Goal: Information Seeking & Learning: Learn about a topic

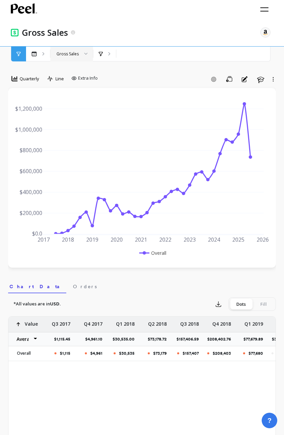
click at [82, 59] on div at bounding box center [83, 54] width 8 height 15
click at [81, 59] on div at bounding box center [83, 54] width 8 height 15
click at [62, 58] on div "Gross Sales" at bounding box center [71, 54] width 43 height 15
click at [99, 56] on icon at bounding box center [101, 54] width 4 height 5
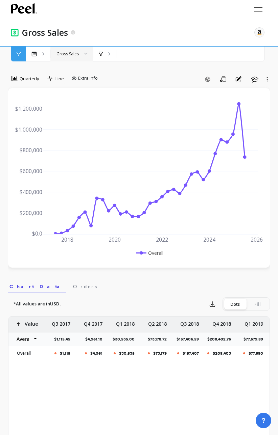
click at [232, 30] on div "Gross Sales The data you are viewing comes from: Amazon Seller Central" at bounding box center [142, 32] width 246 height 11
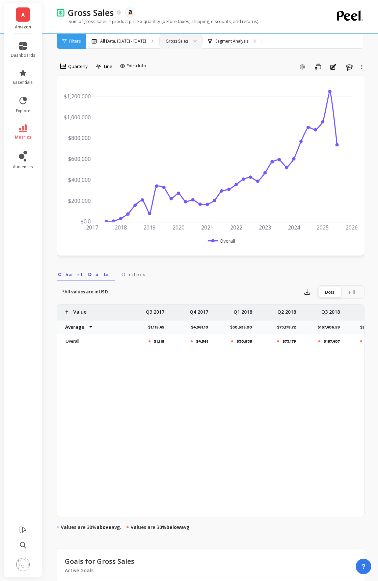
click at [242, 56] on div "Quarterly Line Extra Info Add Goal Save Annotations Learn 2017 2018 2019 2020 2…" at bounding box center [211, 388] width 308 height 722
click at [197, 43] on div at bounding box center [193, 41] width 8 height 15
click at [18, 126] on link "metrics" at bounding box center [23, 132] width 25 height 16
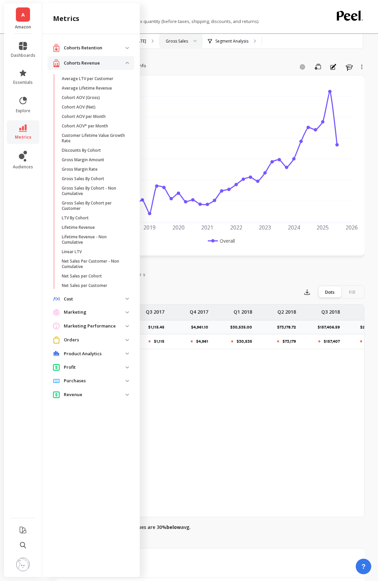
click at [119, 382] on p "Purchases" at bounding box center [95, 380] width 62 height 7
click at [114, 421] on p "Revenue" at bounding box center [95, 418] width 62 height 7
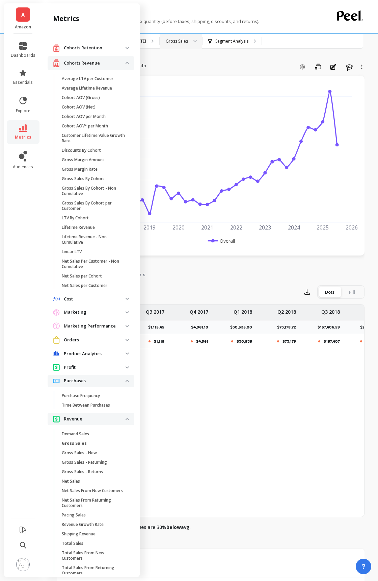
scroll to position [8, 0]
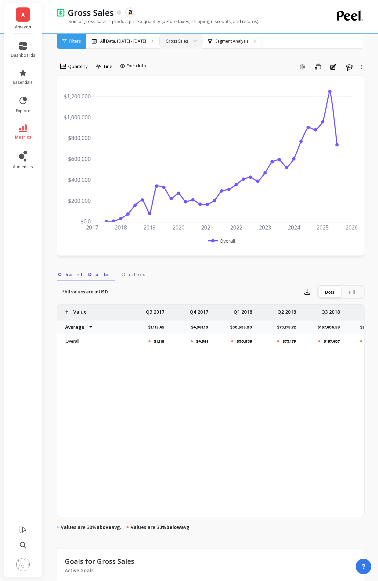
click at [283, 35] on div "All Data, [DATE] - [DATE] Gross Sales Segment Analysis" at bounding box center [239, 41] width 306 height 15
click at [242, 45] on div "Segment Analysis" at bounding box center [232, 41] width 59 height 15
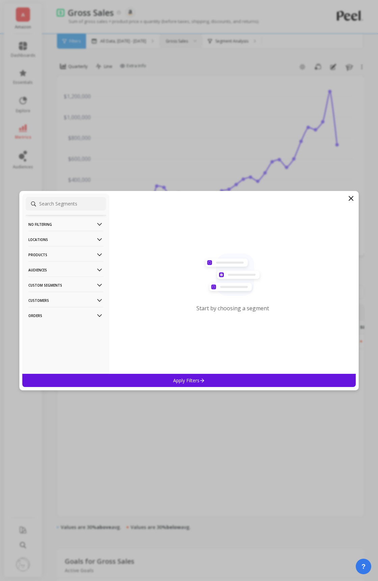
click at [83, 269] on p "Audiences" at bounding box center [65, 269] width 75 height 17
click at [93, 255] on p "Products" at bounding box center [65, 254] width 75 height 17
click at [83, 266] on div "ASIN" at bounding box center [66, 267] width 80 height 11
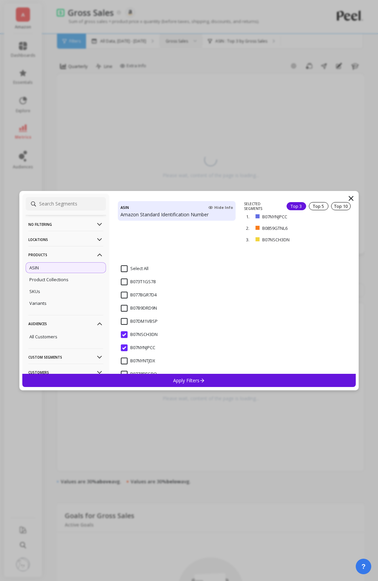
scroll to position [135, 0]
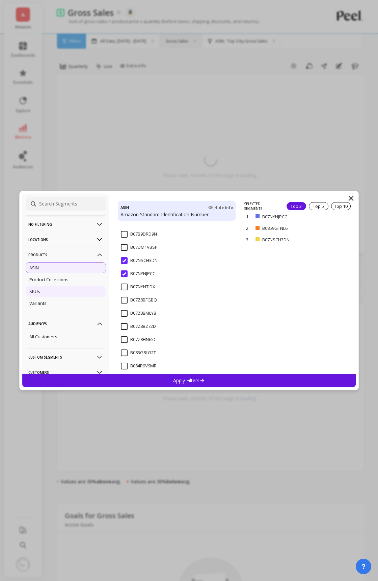
click at [65, 293] on div "SKUs" at bounding box center [66, 291] width 80 height 11
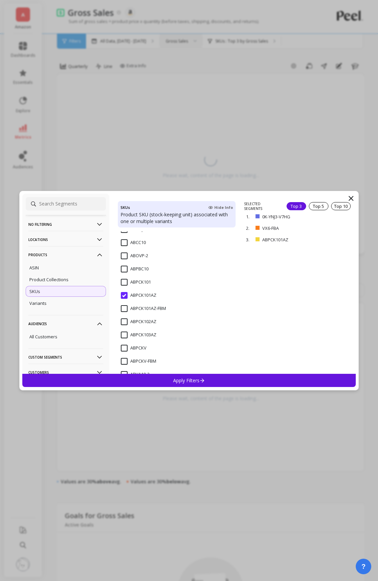
scroll to position [172, 0]
click at [123, 283] on input "ABPCK101AZ" at bounding box center [138, 282] width 35 height 7
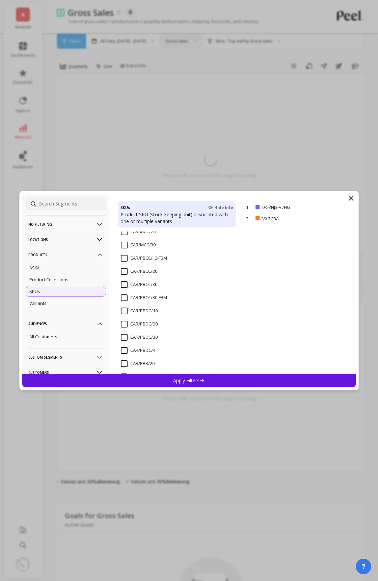
scroll to position [818, 0]
click at [126, 271] on input "CAR/PBCC/20" at bounding box center [139, 269] width 36 height 7
click at [126, 280] on input "CAR/PBCC/30" at bounding box center [139, 282] width 36 height 7
click at [171, 380] on div "Apply Filters" at bounding box center [189, 379] width 334 height 13
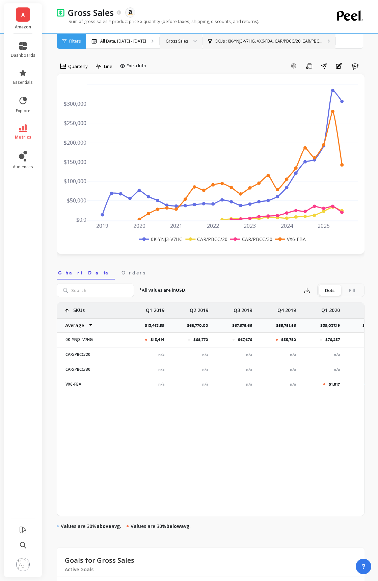
click at [283, 43] on p "SKUs : 0K-YNJ3-V7HG, VX6-FBA, CAR/PBCC/20, CAR/PBC..." at bounding box center [268, 40] width 107 height 5
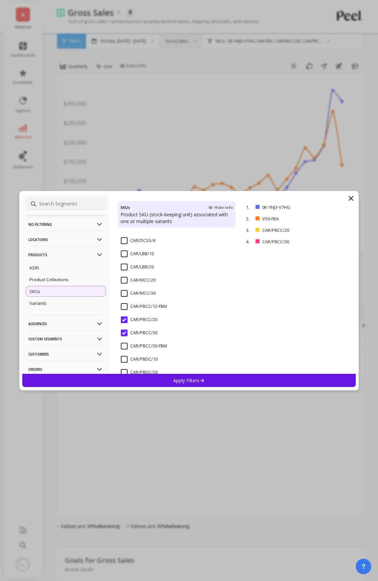
scroll to position [1228, 0]
click at [122, 306] on input "VX6-FBA" at bounding box center [134, 307] width 26 height 7
click at [171, 379] on div "Apply Filters" at bounding box center [189, 379] width 334 height 13
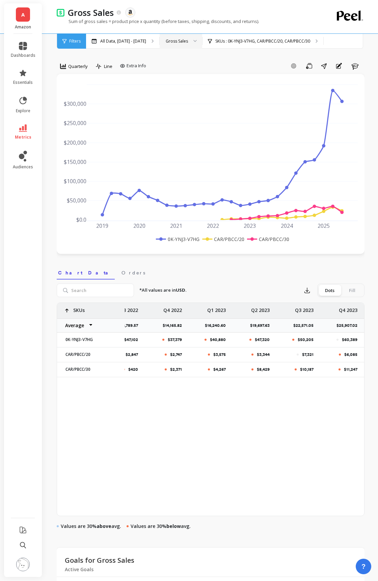
scroll to position [0, 643]
